Goal: Task Accomplishment & Management: Use online tool/utility

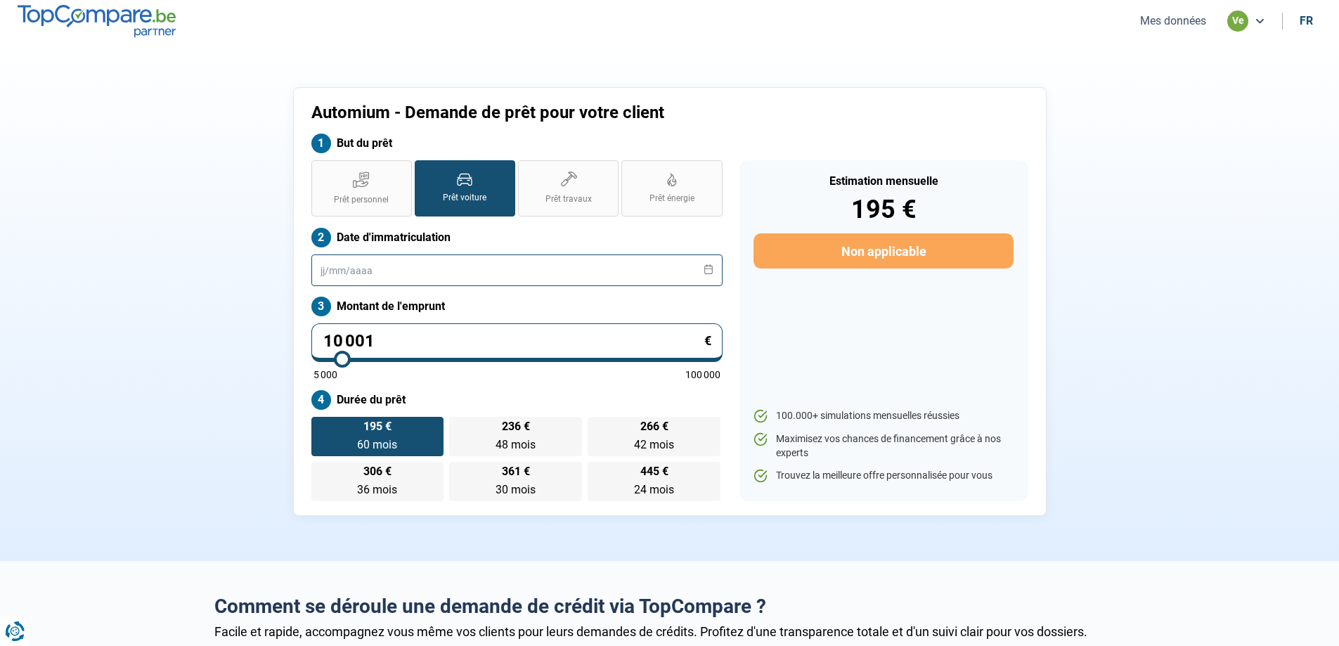
click at [400, 263] on input "text" at bounding box center [516, 270] width 411 height 32
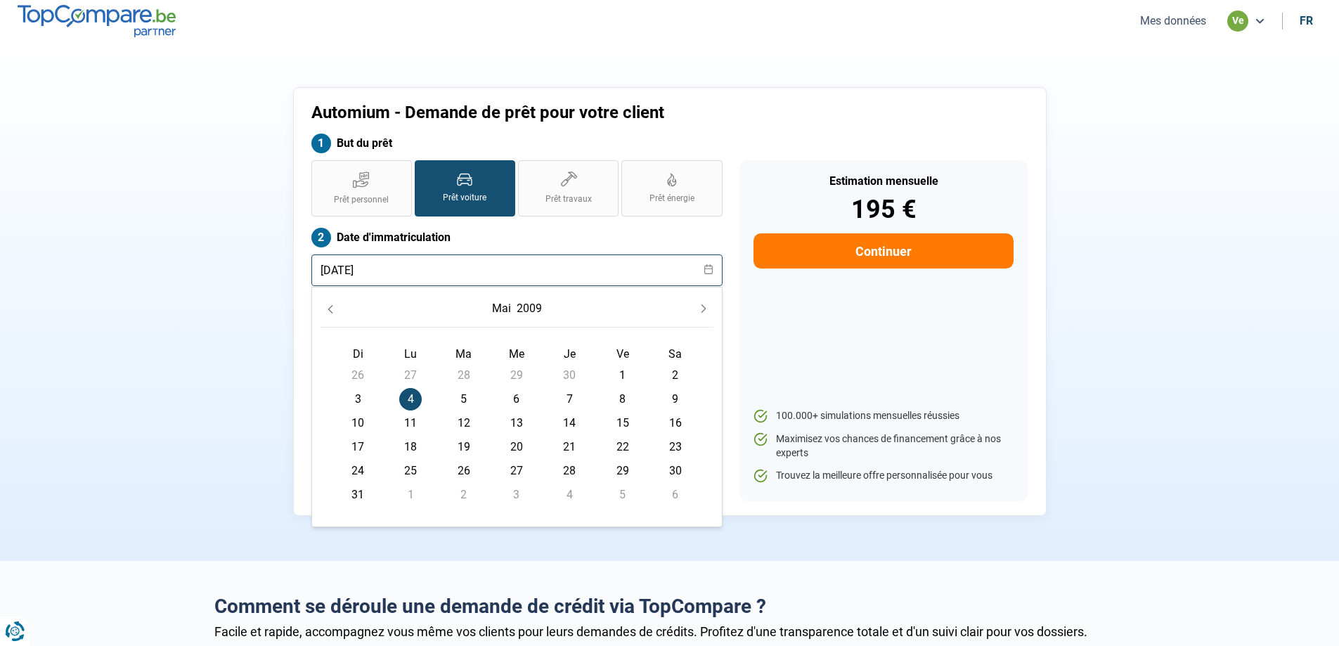
type input "[DATE]"
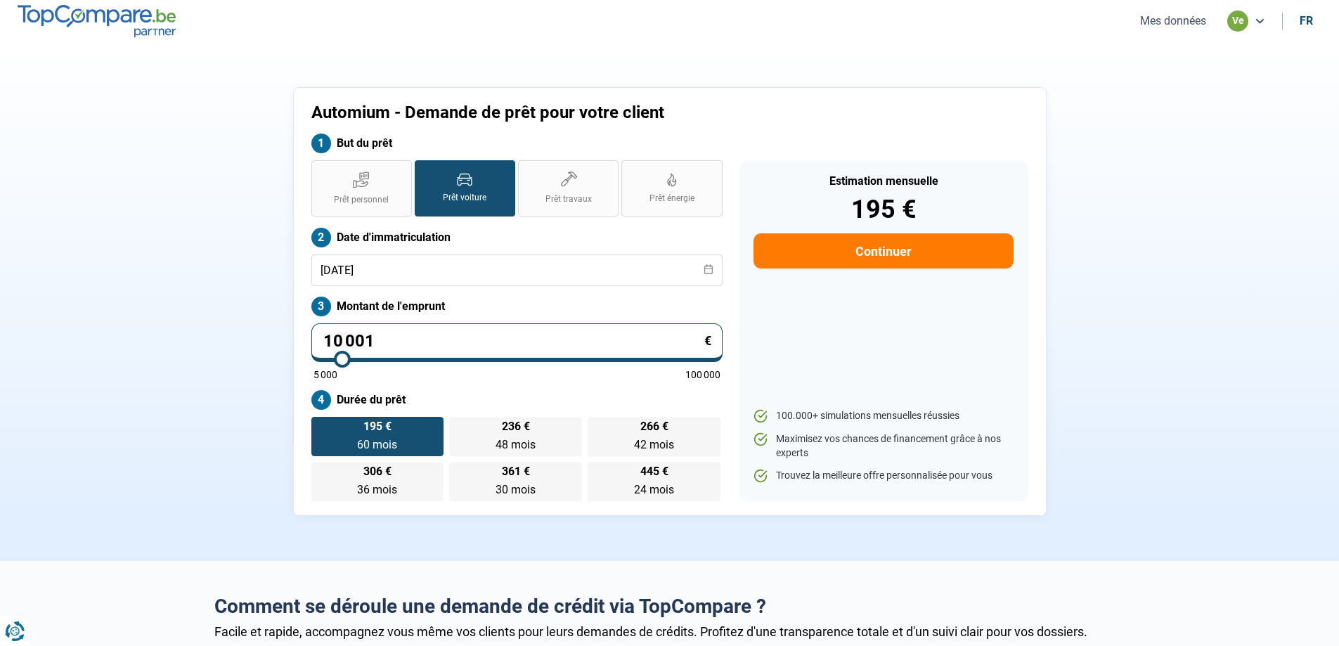
drag, startPoint x: 396, startPoint y: 342, endPoint x: 297, endPoint y: 338, distance: 99.2
click at [297, 338] on div "Automium - Demande de prêt pour votre client But du prêt Prêt personnel Prêt vo…" at bounding box center [669, 301] width 753 height 429
type input "0"
type input "5000"
type input "6"
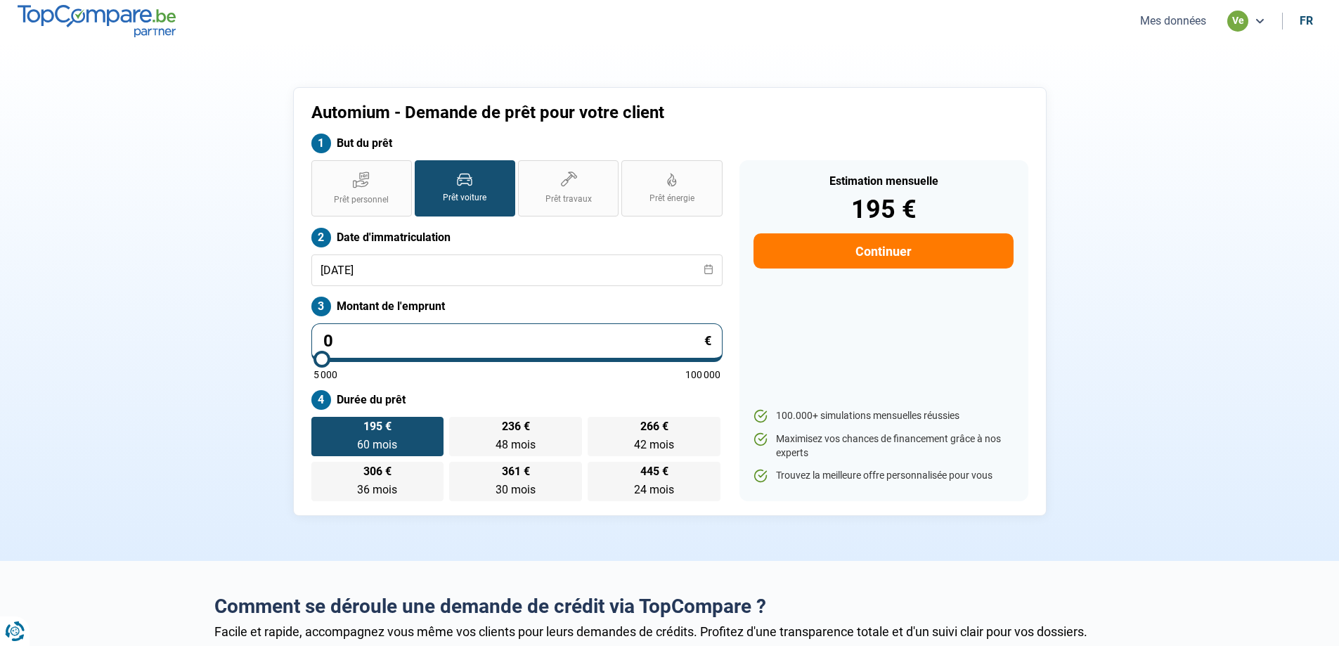
type input "5000"
type input "69"
type input "5000"
type input "699"
type input "5000"
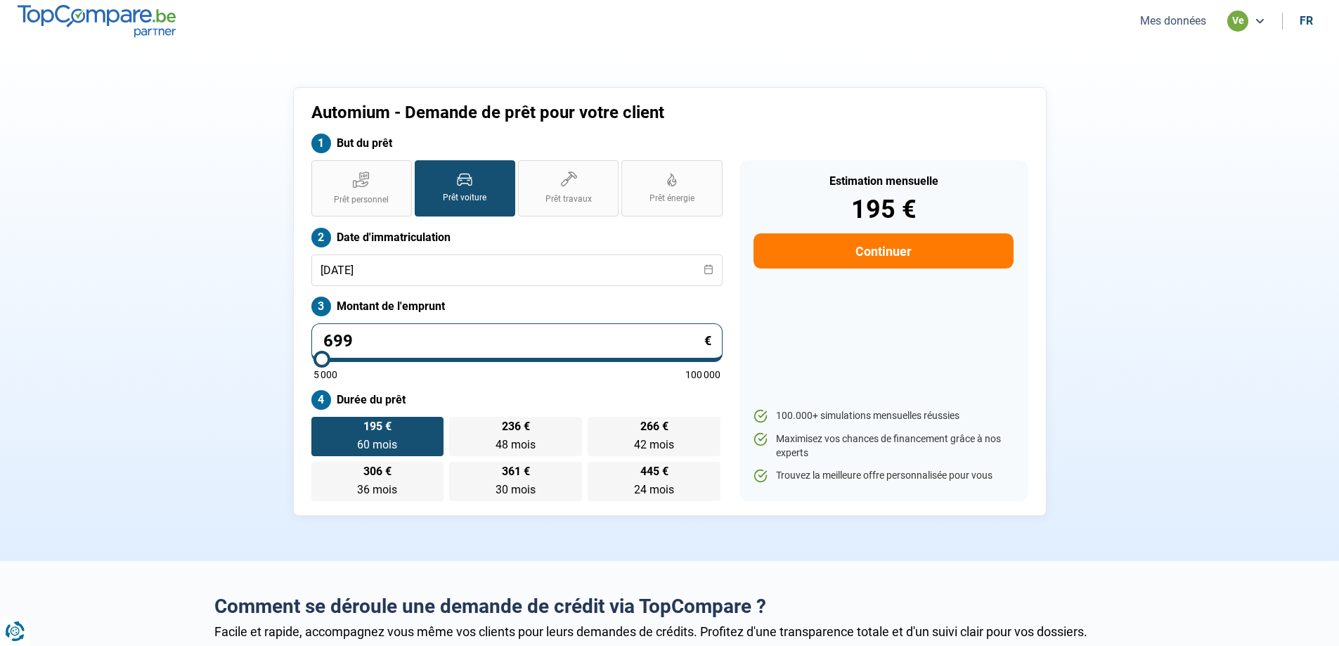
type input "6 990"
type input "7000"
type input "6 990"
type input "7000"
radio input "true"
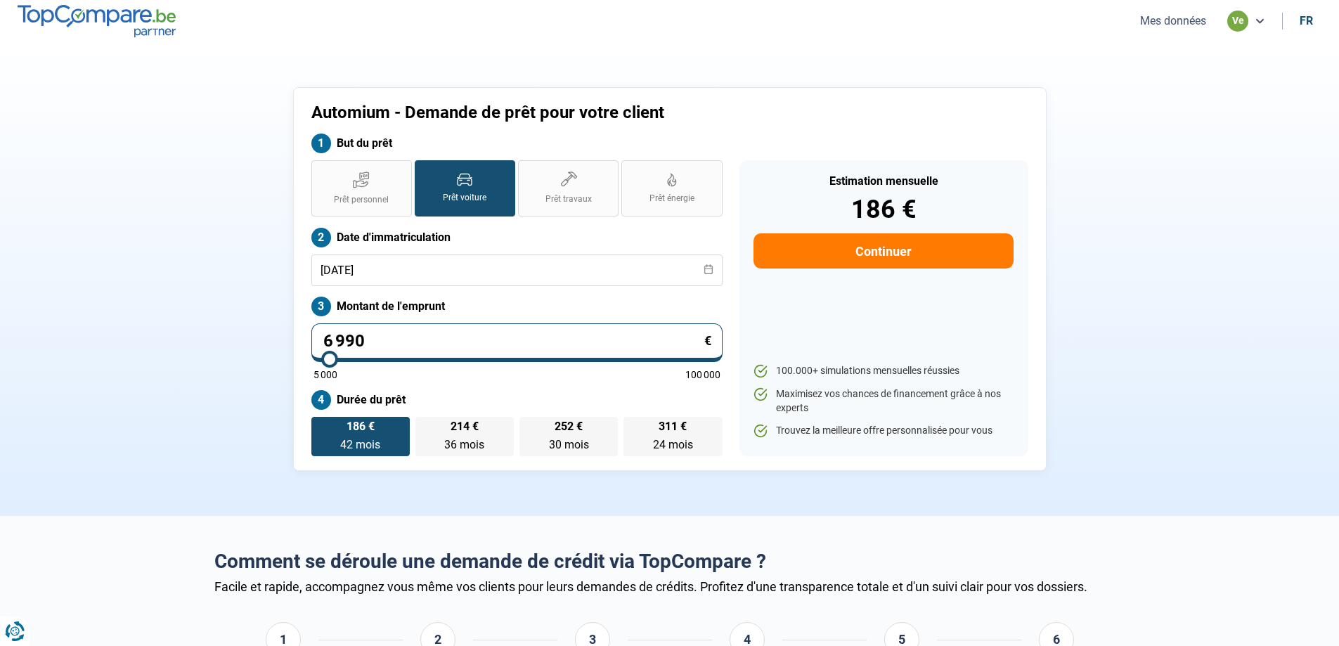
click at [838, 328] on div "Estimation mensuelle 186 € Continuer 100.000+ simulations mensuelles réussies M…" at bounding box center [883, 308] width 289 height 296
